Goal: Transaction & Acquisition: Book appointment/travel/reservation

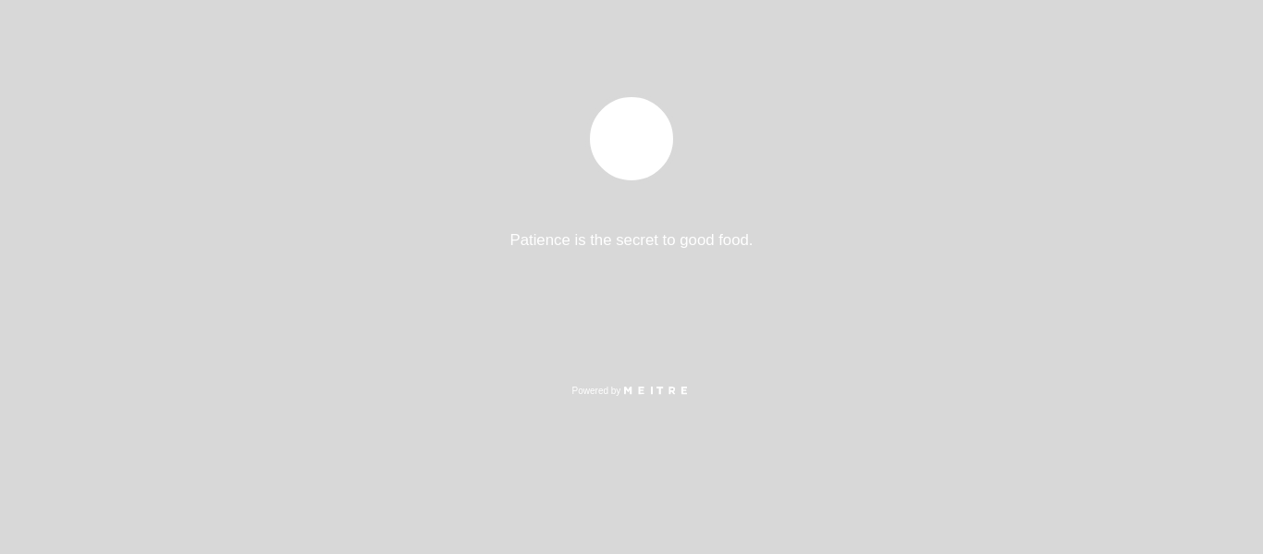
select select "pt"
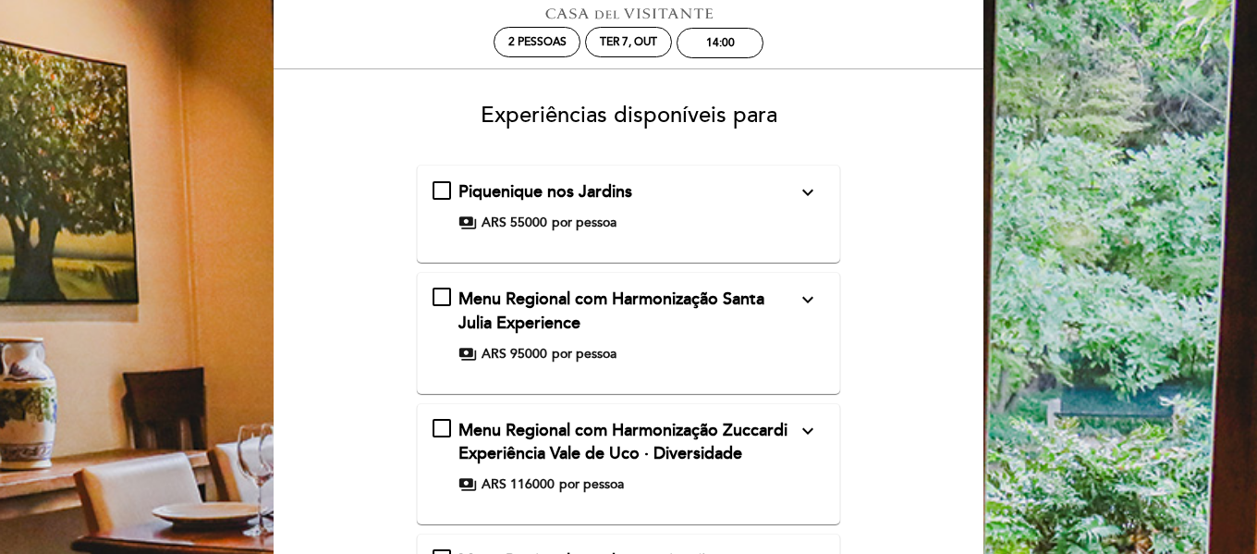
scroll to position [111, 0]
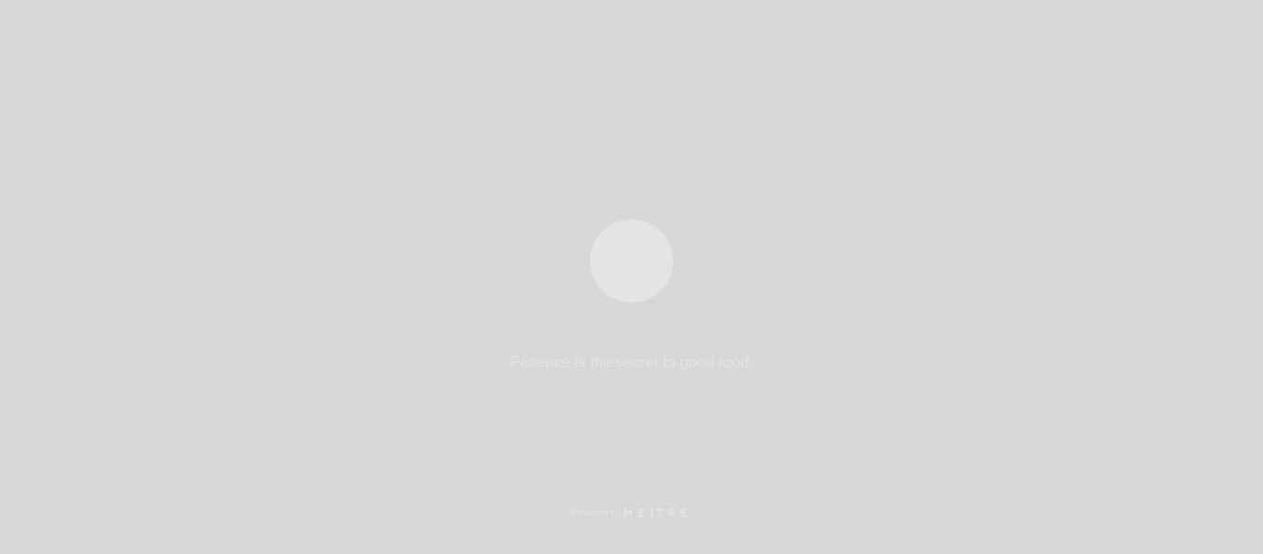
select select "pt"
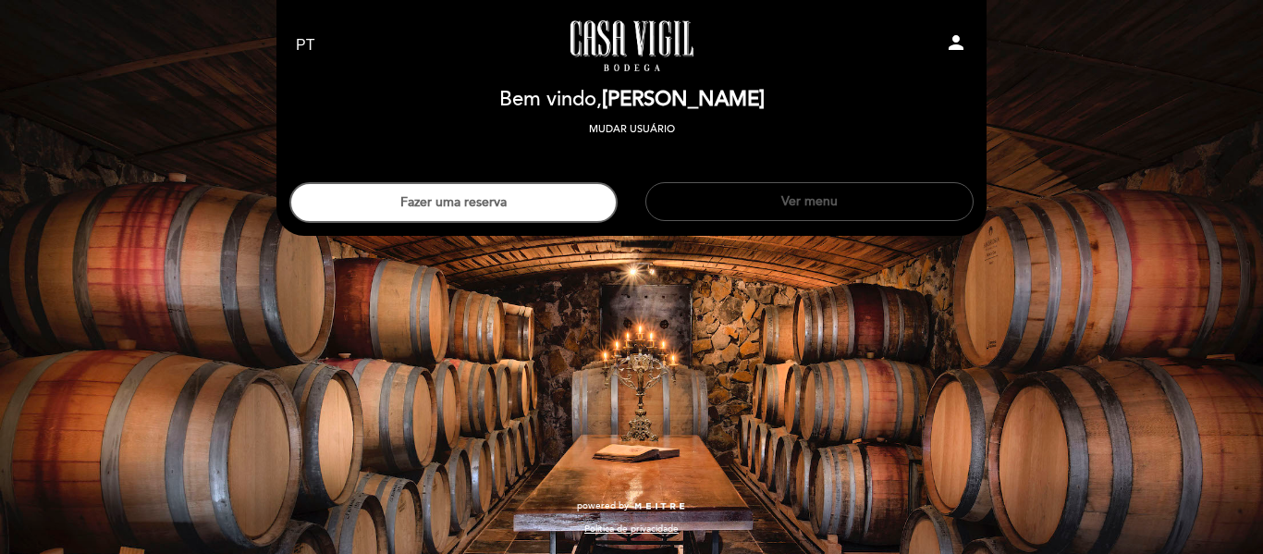
click at [669, 200] on button "Ver menu" at bounding box center [809, 201] width 328 height 39
